Goal: Information Seeking & Learning: Learn about a topic

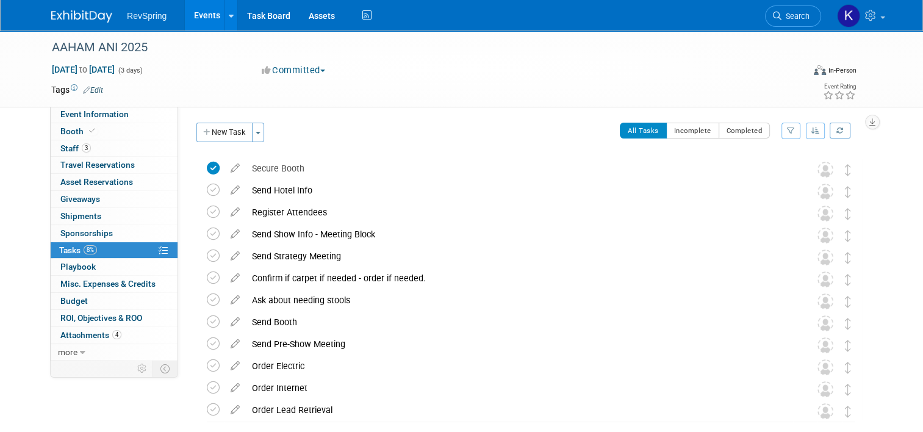
click at [206, 21] on link "Events" at bounding box center [207, 15] width 45 height 30
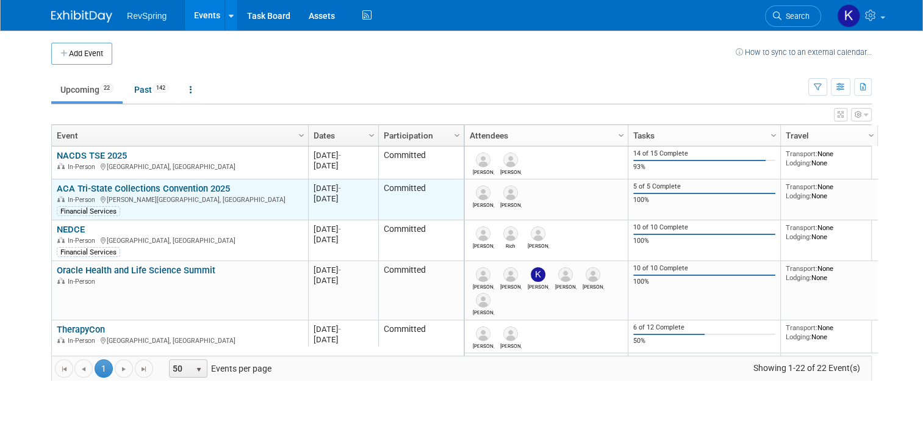
click at [143, 183] on link "ACA Tri-State Collections Convention 2025" at bounding box center [143, 188] width 173 height 11
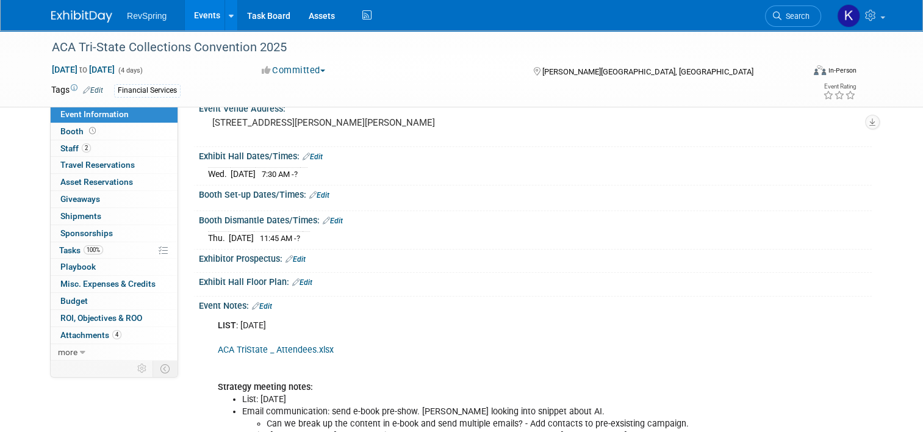
scroll to position [100, 0]
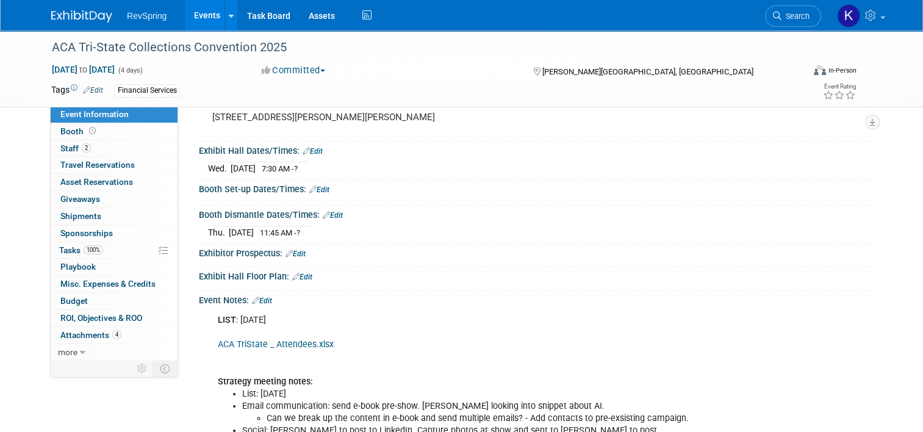
click at [372, 301] on div "Event Notes: Edit" at bounding box center [535, 299] width 673 height 16
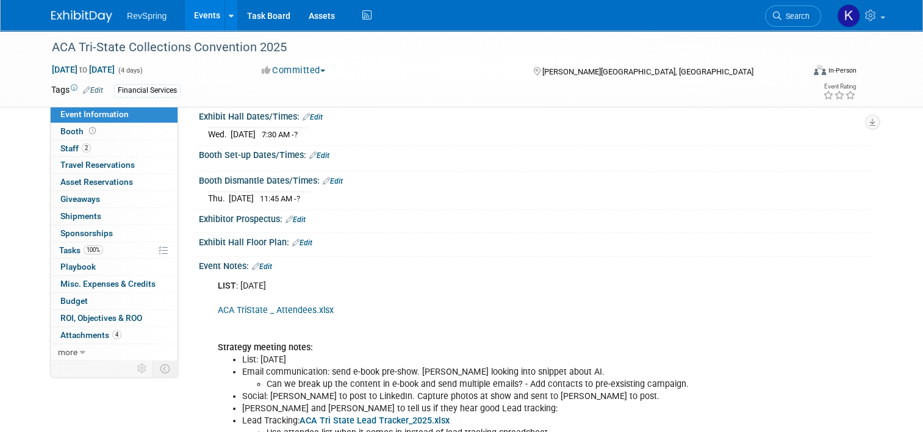
scroll to position [134, 0]
drag, startPoint x: 372, startPoint y: 301, endPoint x: 302, endPoint y: 304, distance: 69.6
click at [302, 305] on link "ACA TriState _ Attendees.xlsx" at bounding box center [276, 310] width 116 height 10
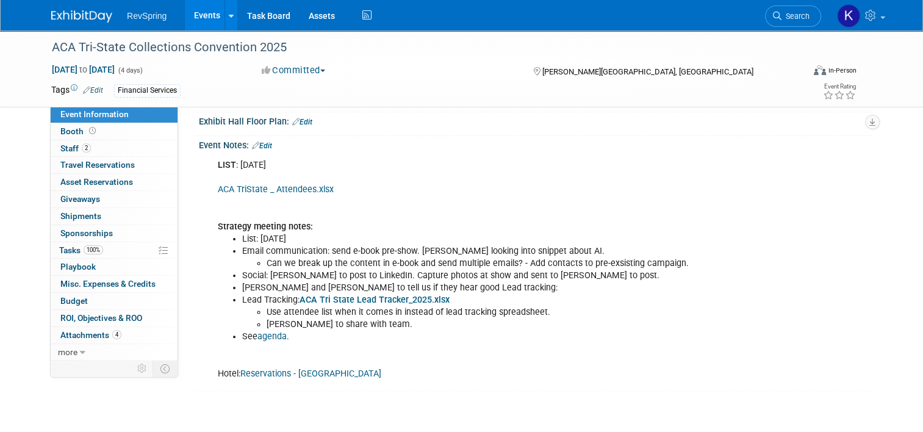
scroll to position [260, 0]
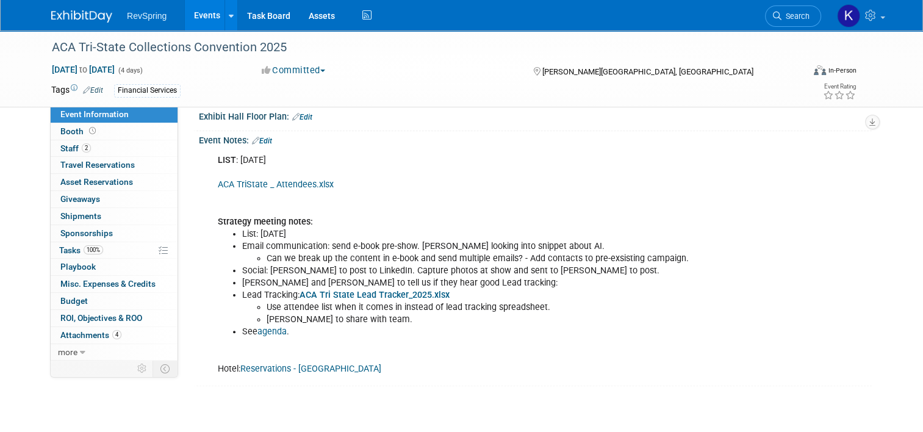
click at [260, 137] on link "Edit" at bounding box center [262, 141] width 20 height 9
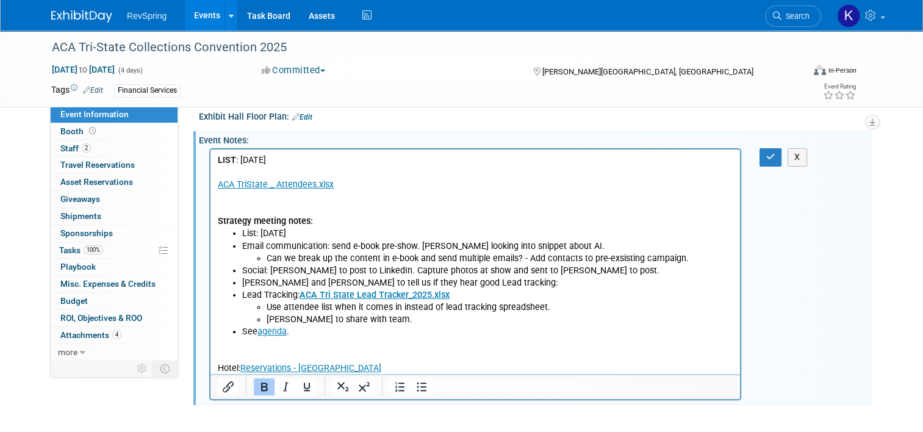
scroll to position [0, 0]
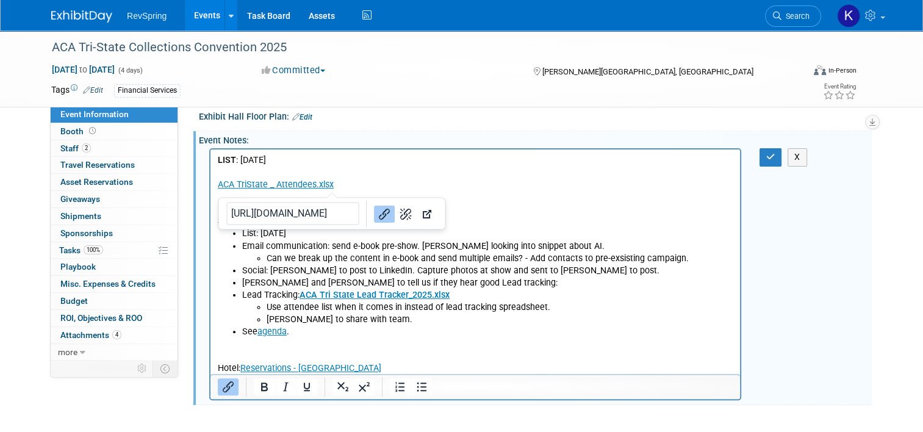
click at [365, 182] on p "LIST : Aug 18 ACA TriState _ Attendees.xlsx Strategy meeting notes:" at bounding box center [475, 190] width 515 height 73
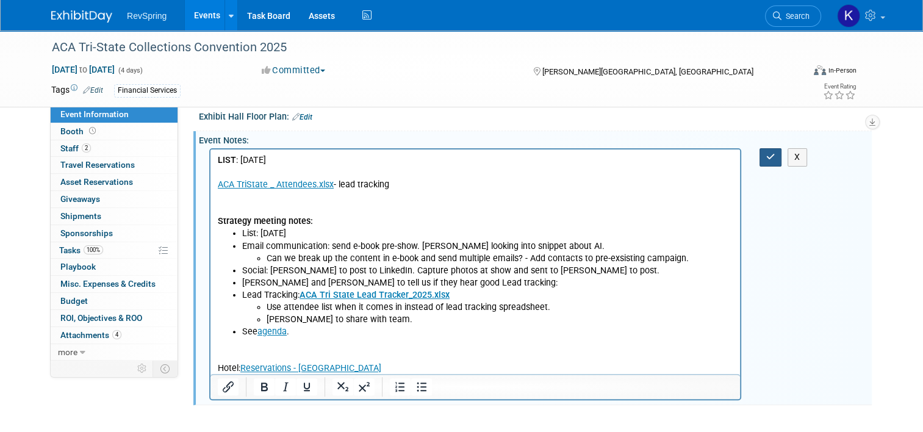
click at [771, 153] on icon "button" at bounding box center [770, 156] width 9 height 9
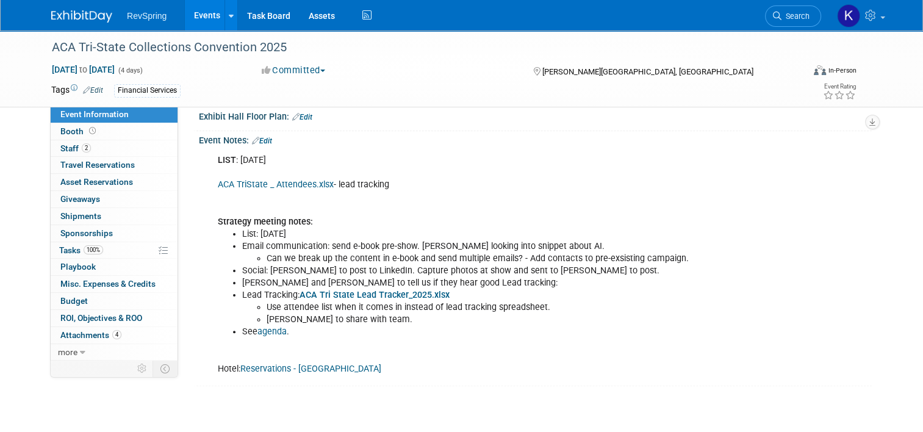
click at [205, 22] on link "Events" at bounding box center [207, 15] width 45 height 30
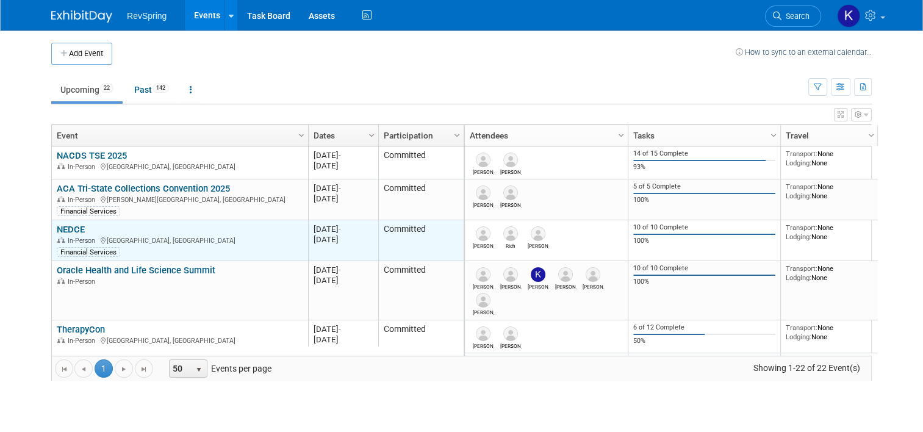
click at [66, 228] on link "NEDCE" at bounding box center [71, 229] width 28 height 11
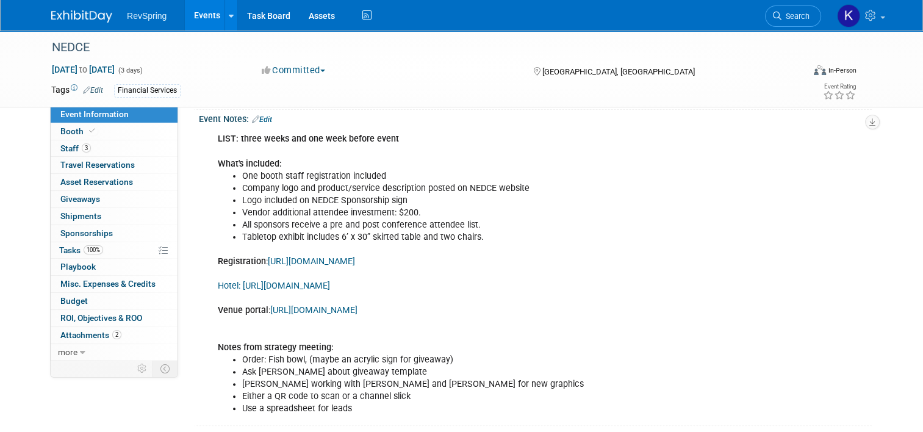
scroll to position [334, 0]
click at [357, 313] on link "[URL][DOMAIN_NAME]" at bounding box center [313, 308] width 87 height 10
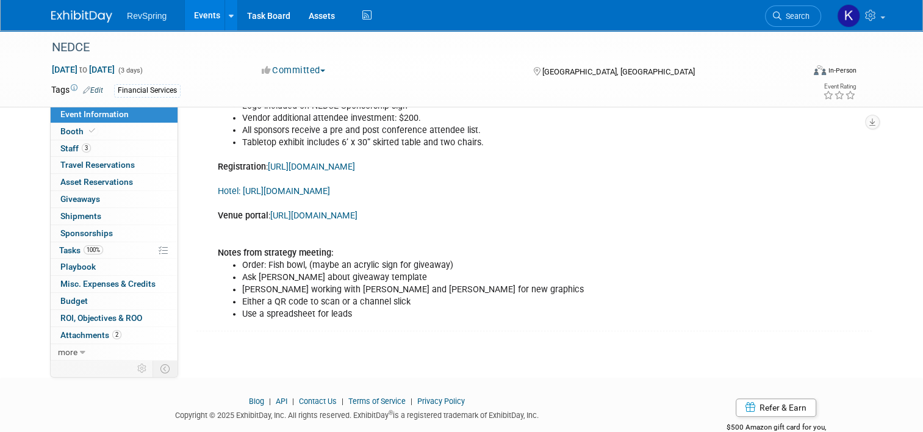
scroll to position [426, 0]
click at [355, 173] on link "[URL][DOMAIN_NAME]" at bounding box center [311, 167] width 87 height 10
click at [307, 221] on link "[URL][DOMAIN_NAME]" at bounding box center [313, 216] width 87 height 10
click at [200, 20] on link "Events" at bounding box center [207, 15] width 45 height 30
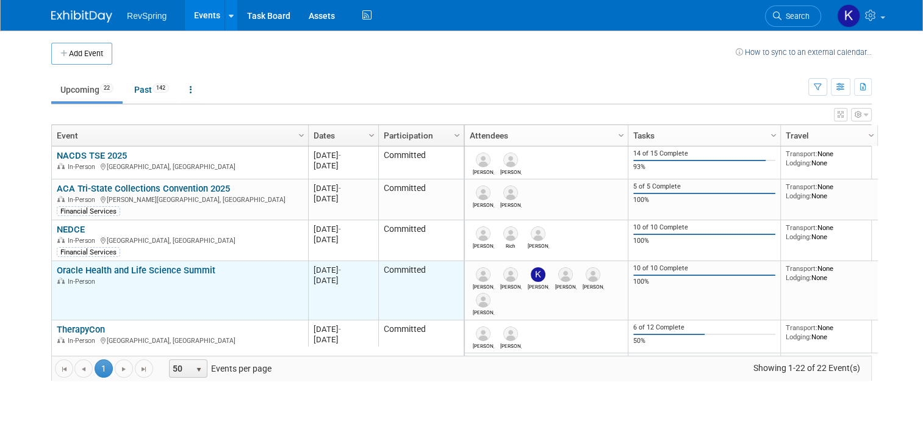
click at [109, 269] on link "Oracle Health and Life Science Summit" at bounding box center [136, 270] width 159 height 11
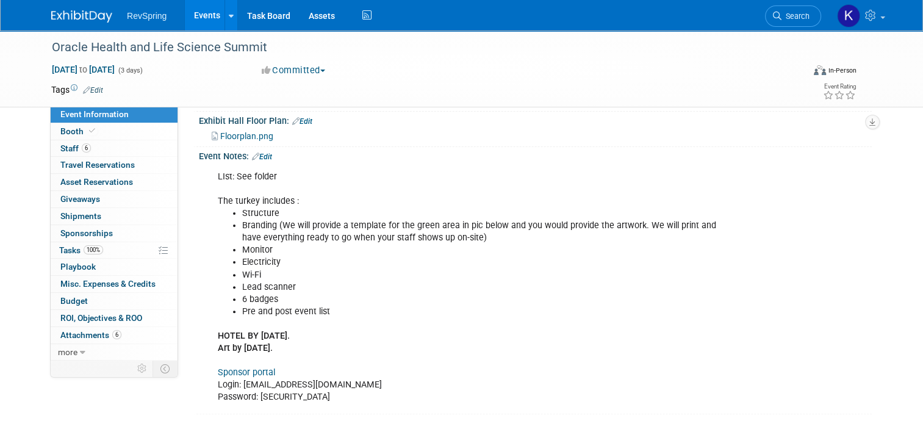
scroll to position [273, 0]
